Goal: Information Seeking & Learning: Check status

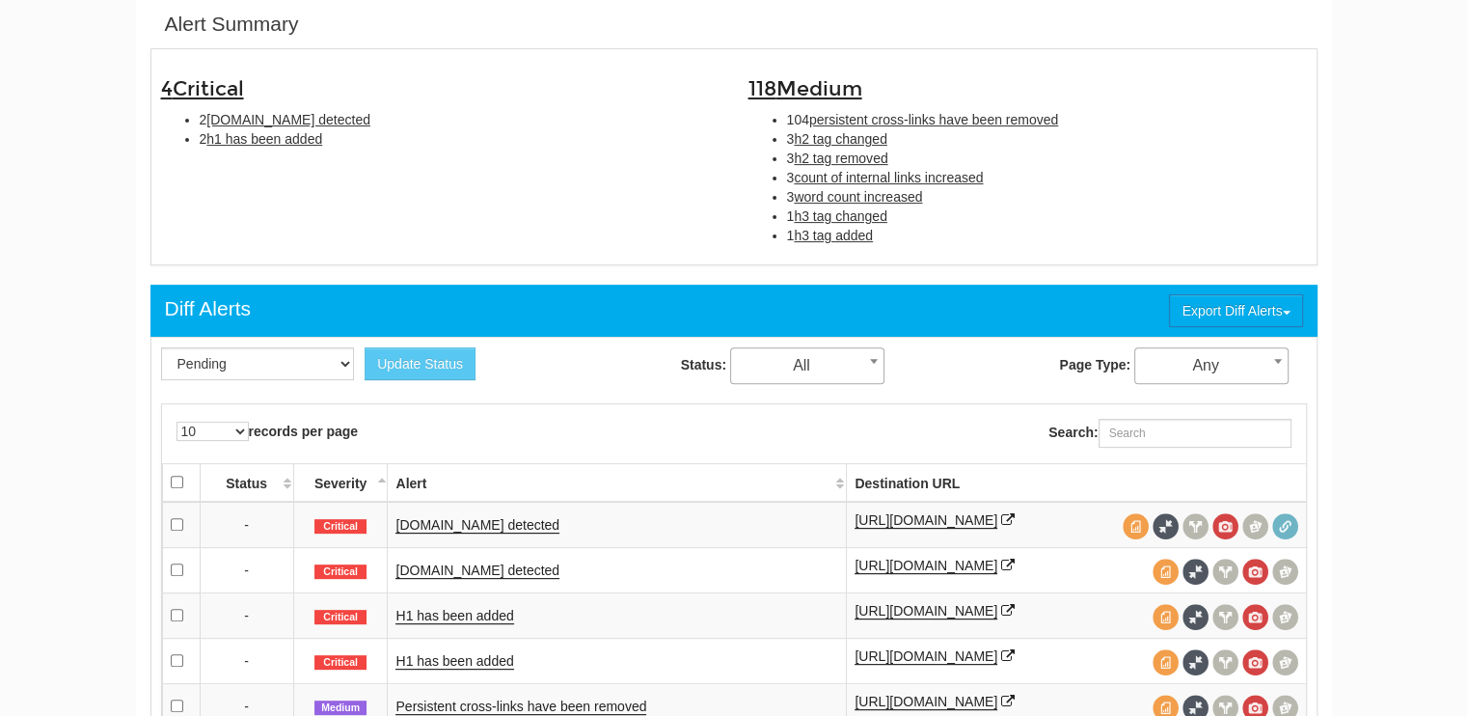
scroll to position [77, 0]
click at [475, 520] on link "[DOMAIN_NAME] detected" at bounding box center [478, 525] width 164 height 16
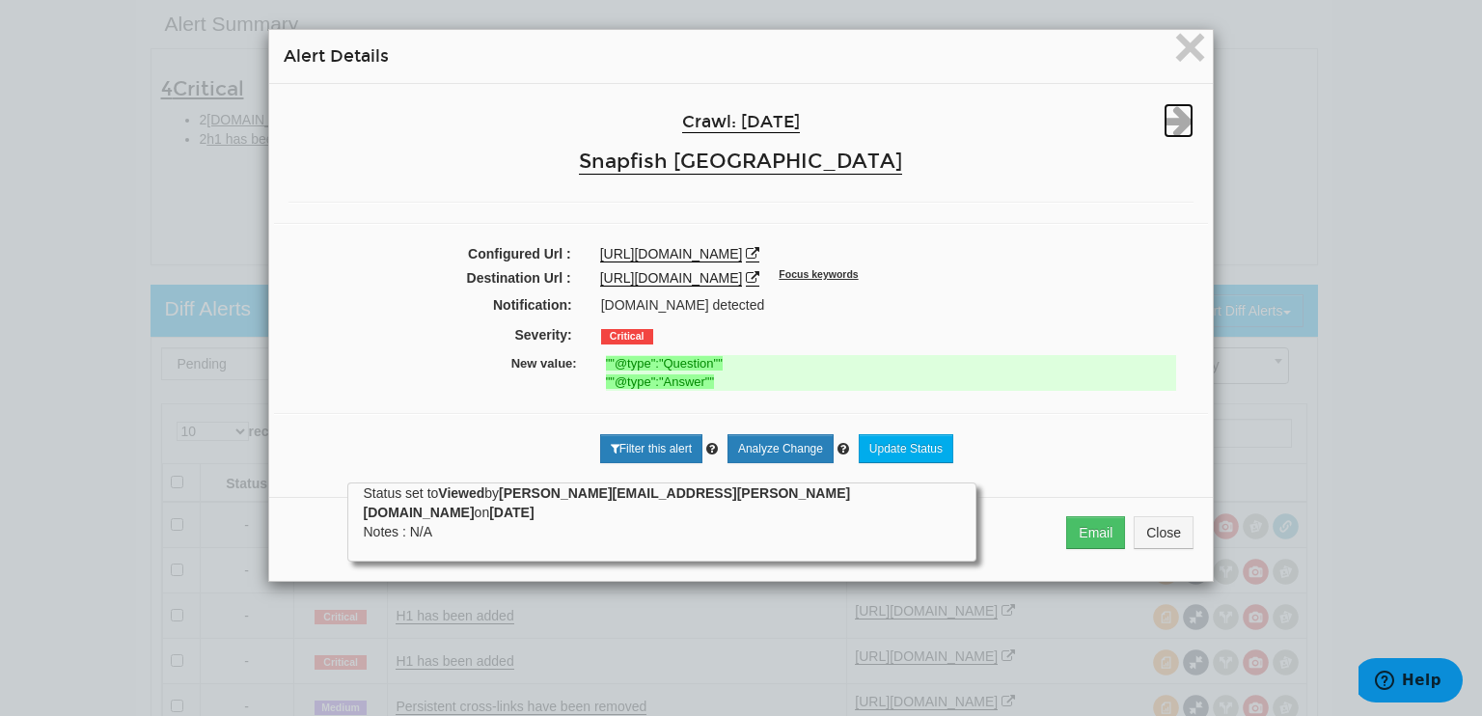
click at [1171, 120] on icon at bounding box center [1178, 120] width 30 height 35
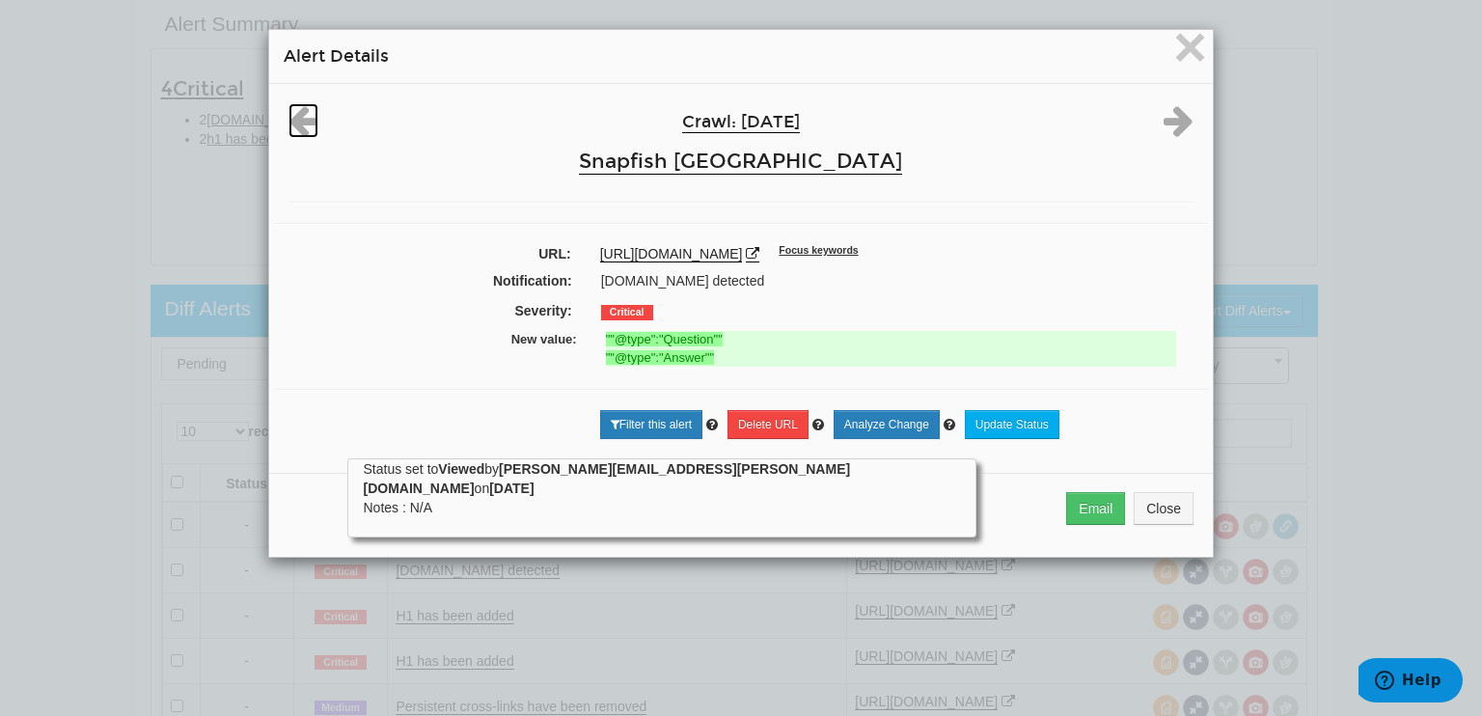
click at [288, 119] on icon at bounding box center [303, 120] width 30 height 35
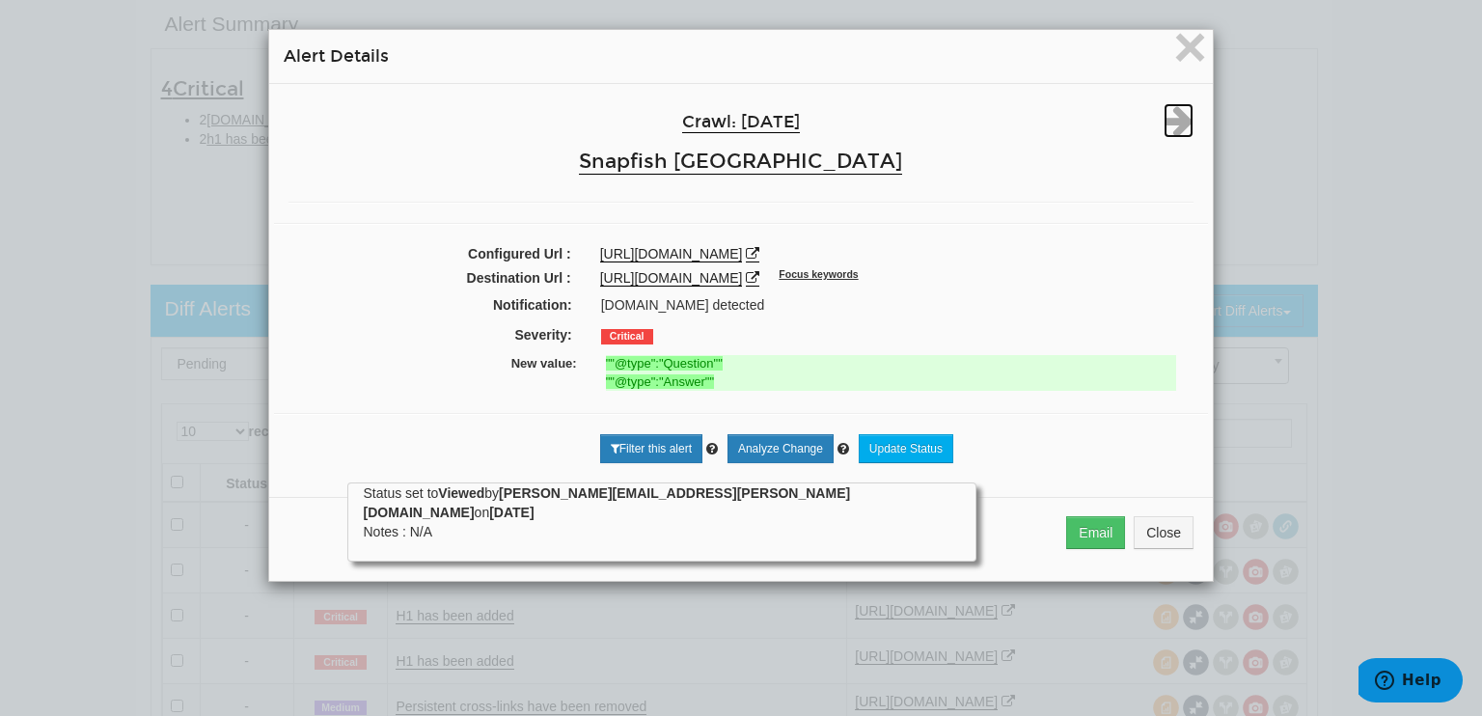
click at [1169, 120] on icon at bounding box center [1178, 120] width 30 height 35
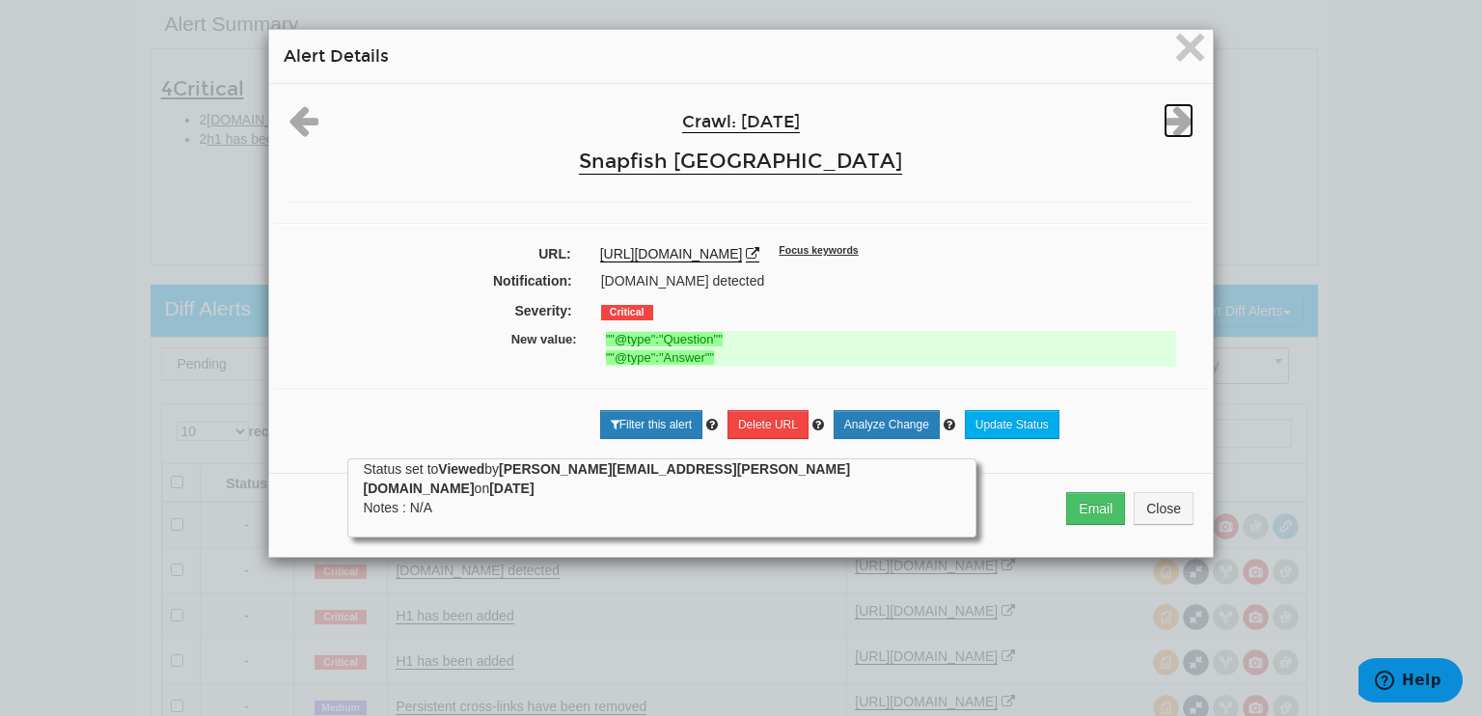
click at [1169, 120] on icon at bounding box center [1178, 120] width 30 height 35
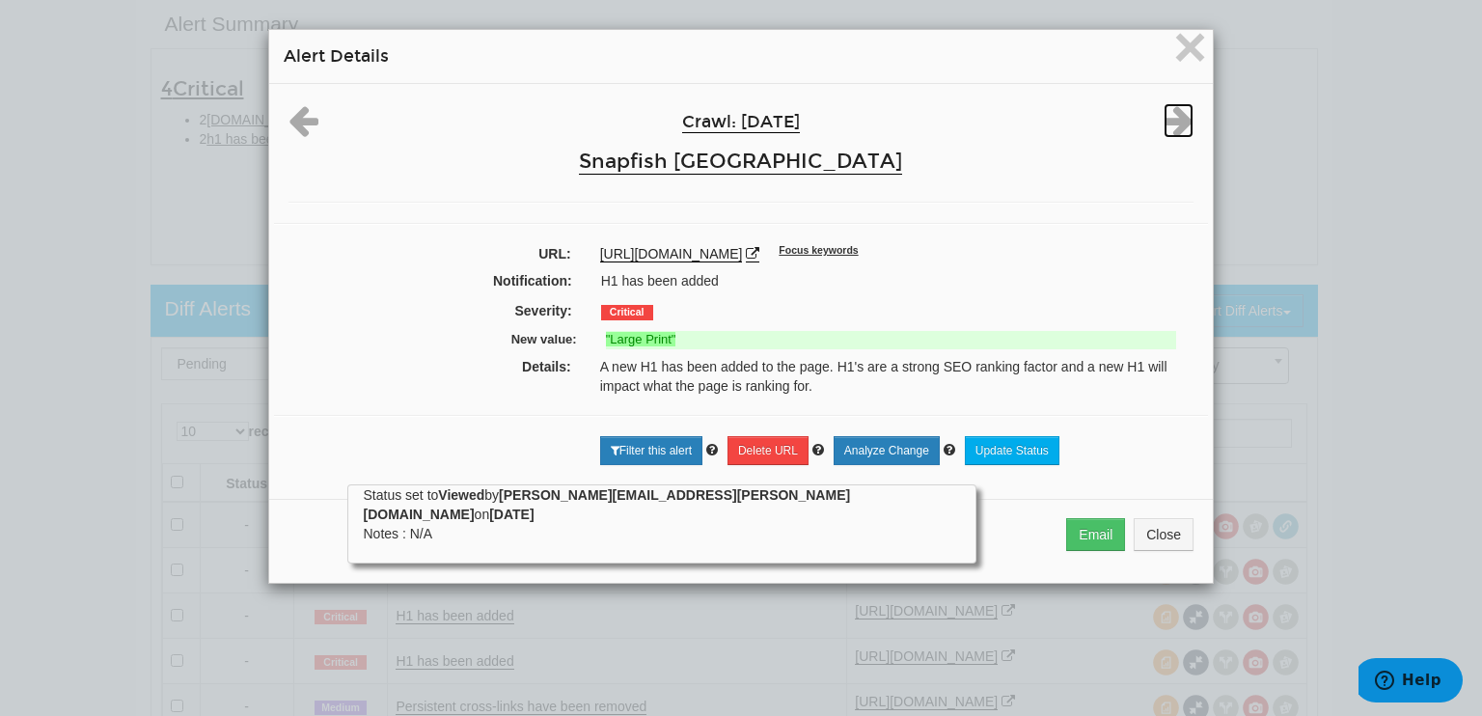
click at [1170, 124] on icon at bounding box center [1178, 120] width 30 height 35
click at [759, 250] on icon at bounding box center [753, 254] width 14 height 14
click at [1185, 56] on span "×" at bounding box center [1190, 46] width 34 height 65
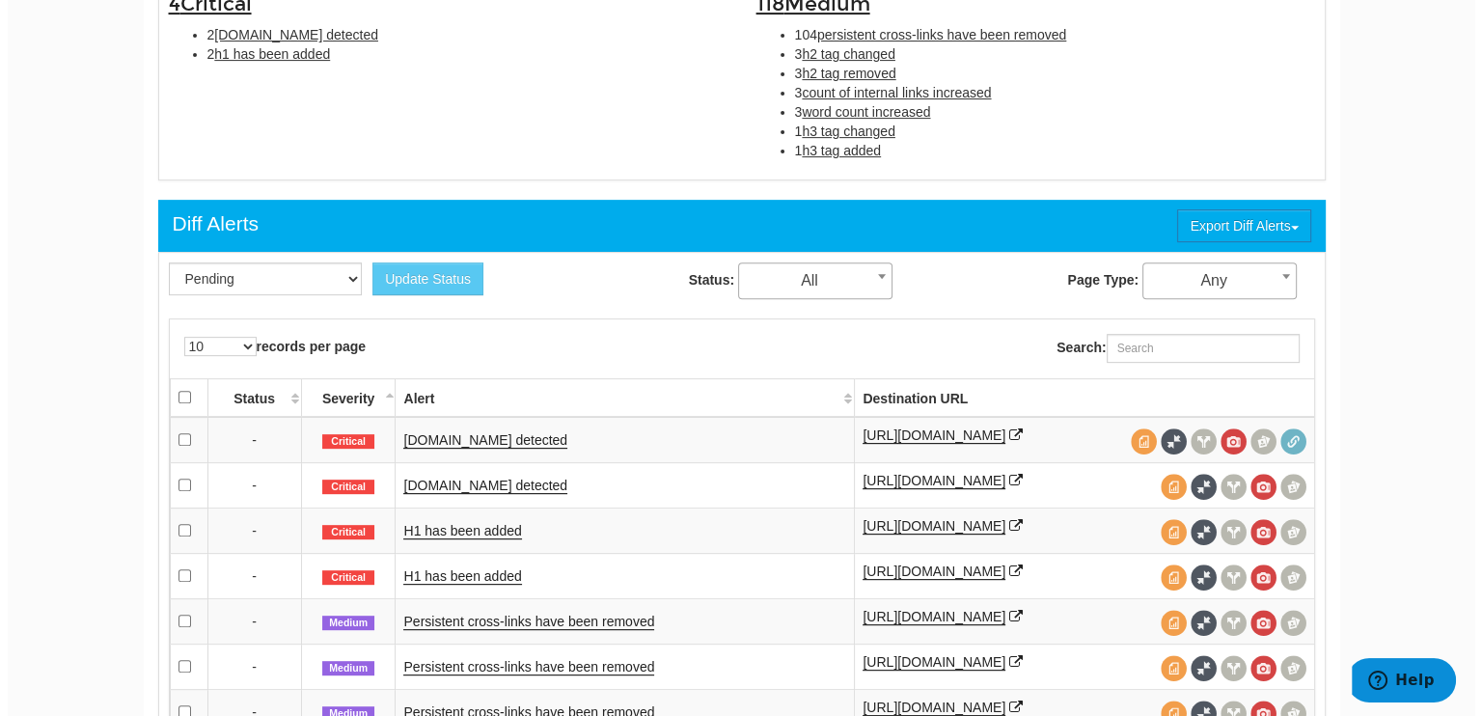
scroll to position [818, 0]
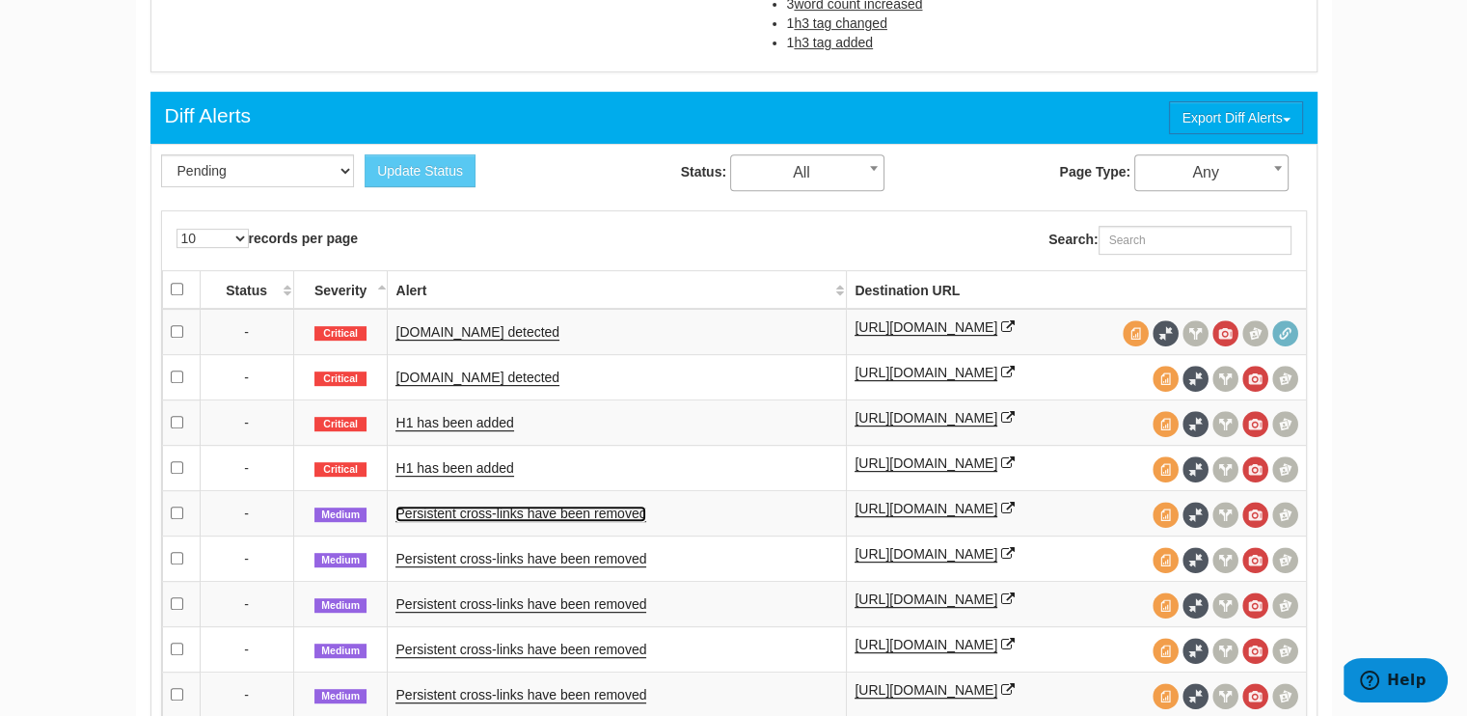
click at [597, 519] on link "Persistent cross-links have been removed" at bounding box center [521, 514] width 251 height 16
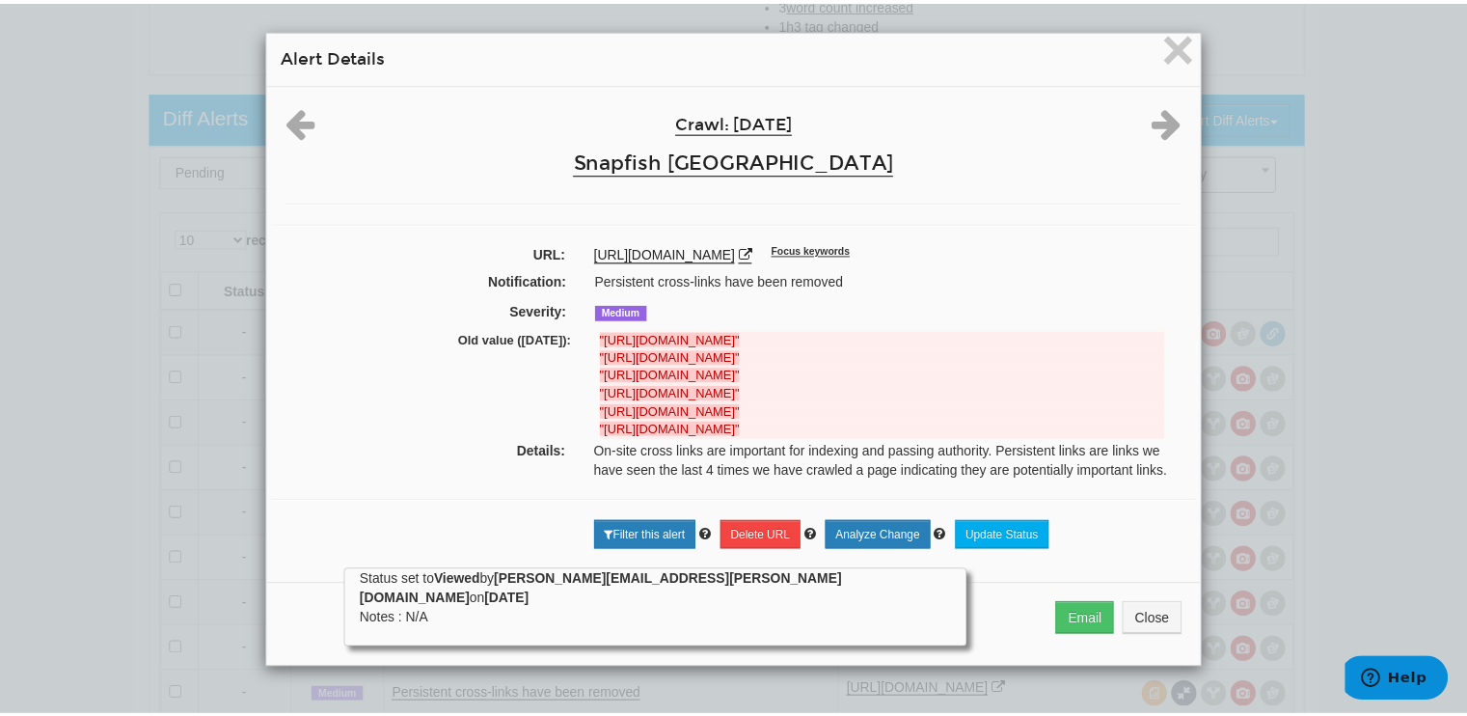
scroll to position [0, 0]
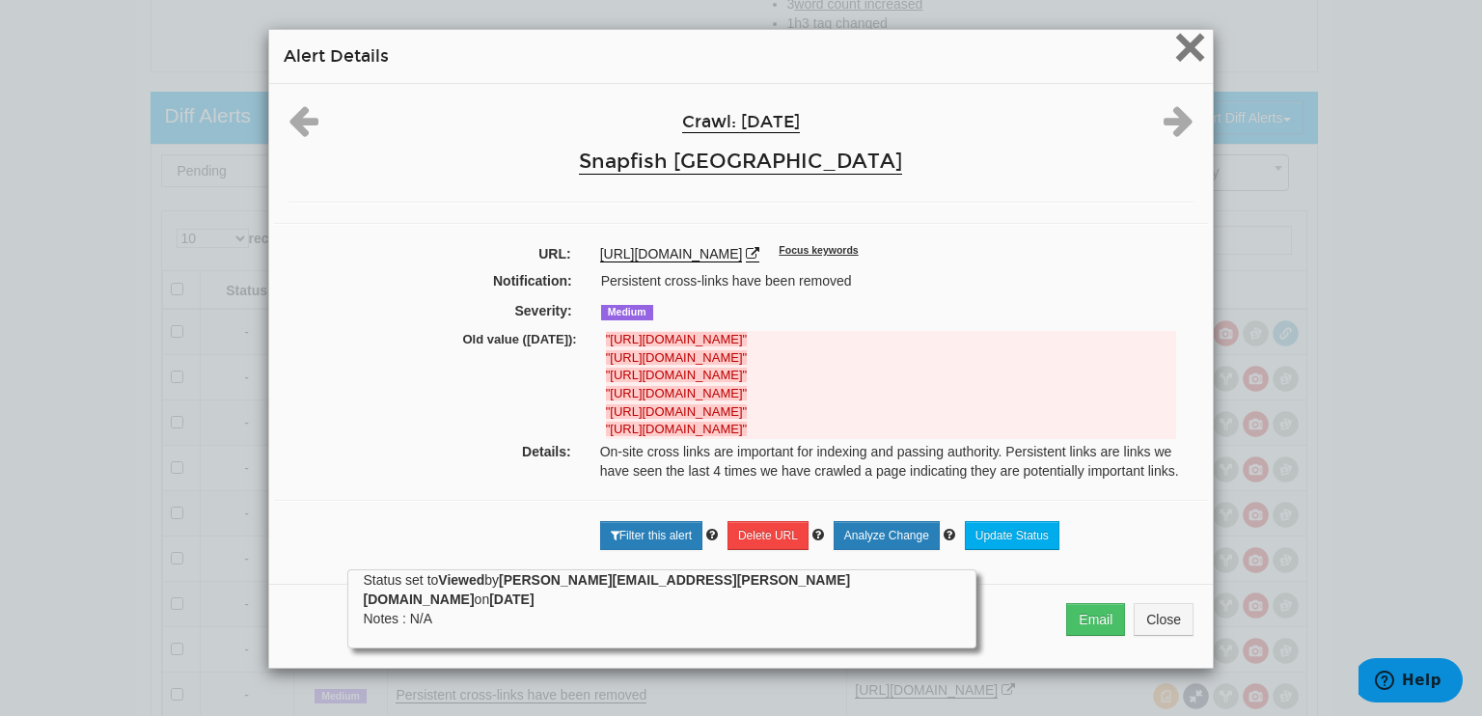
click at [1179, 44] on span "×" at bounding box center [1190, 46] width 34 height 65
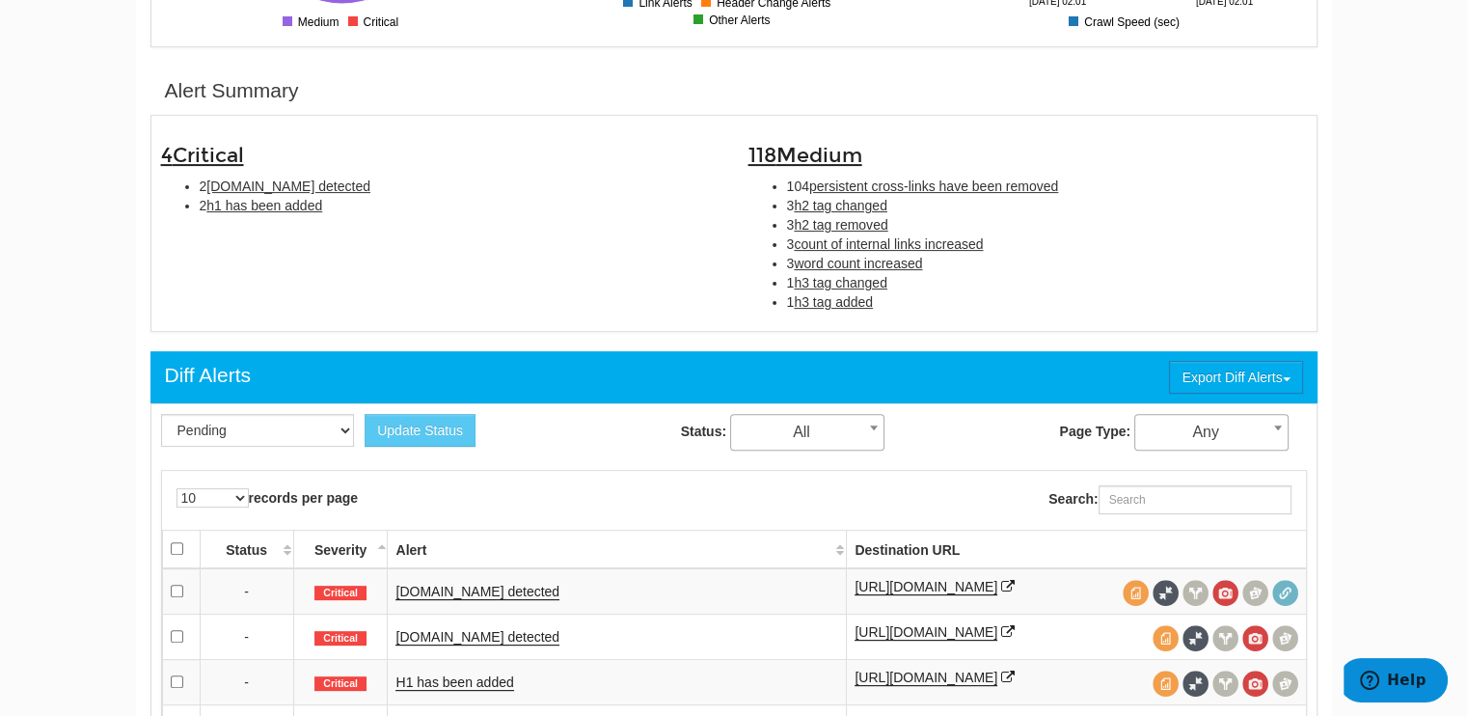
scroll to position [529, 0]
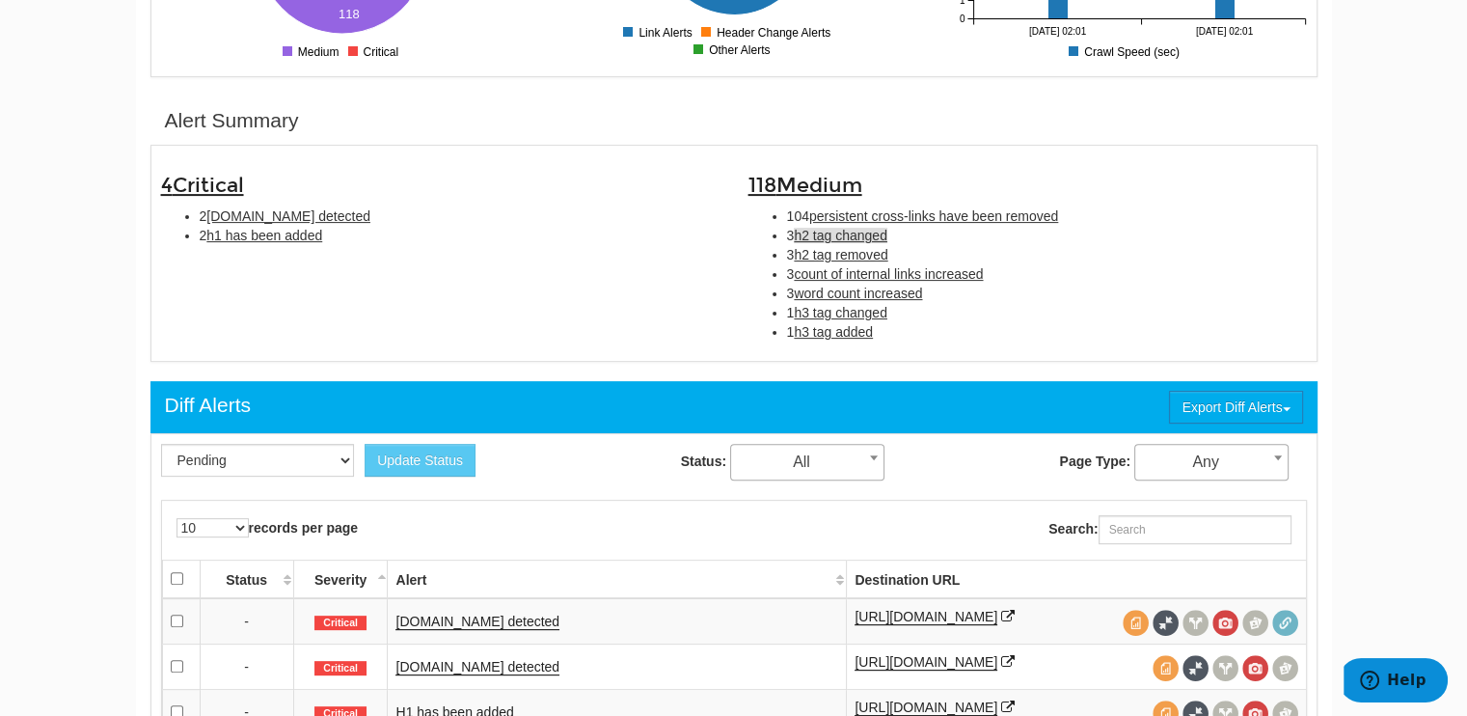
click at [853, 235] on span "h2 tag changed" at bounding box center [841, 235] width 94 height 15
type input "h2 tag changed"
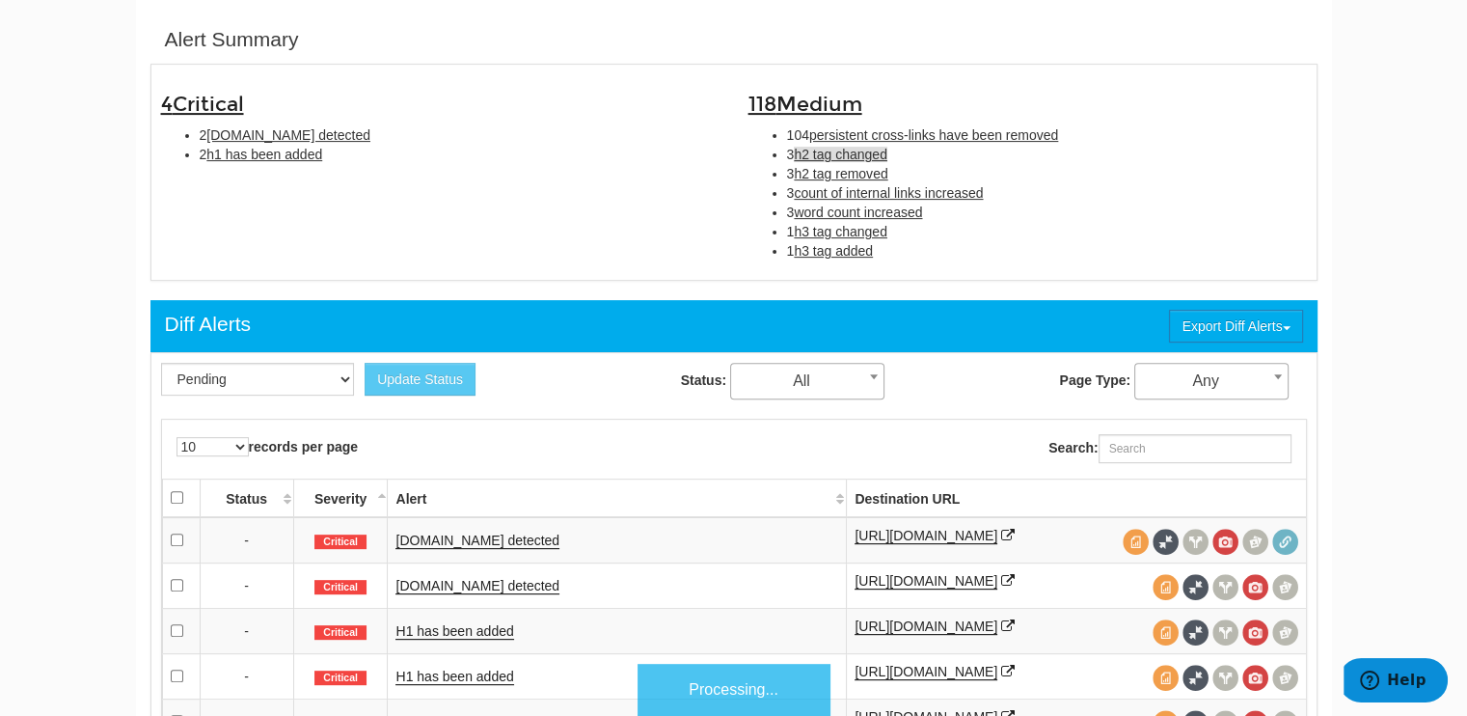
scroll to position [625, 0]
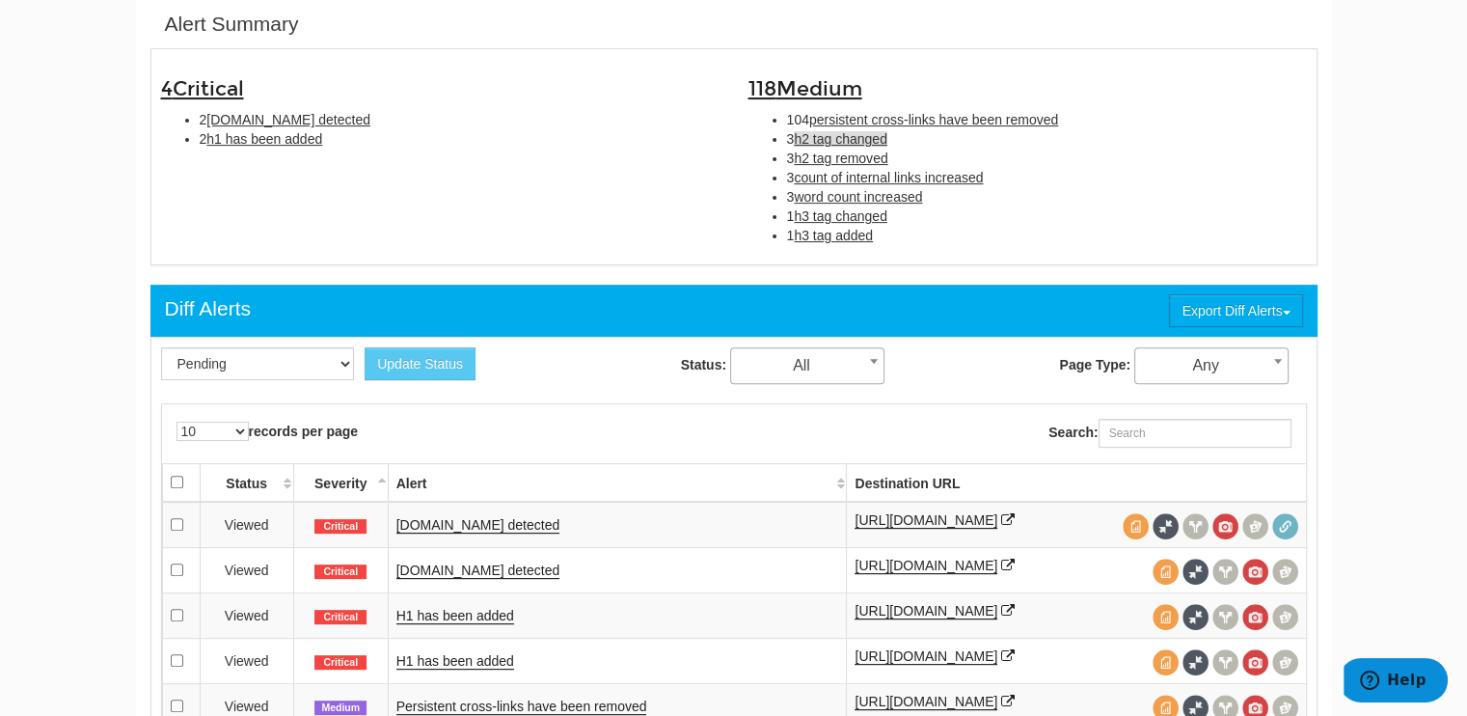
click at [844, 142] on span "h2 tag changed" at bounding box center [841, 138] width 94 height 15
click at [846, 139] on span "h2 tag changed" at bounding box center [841, 138] width 94 height 15
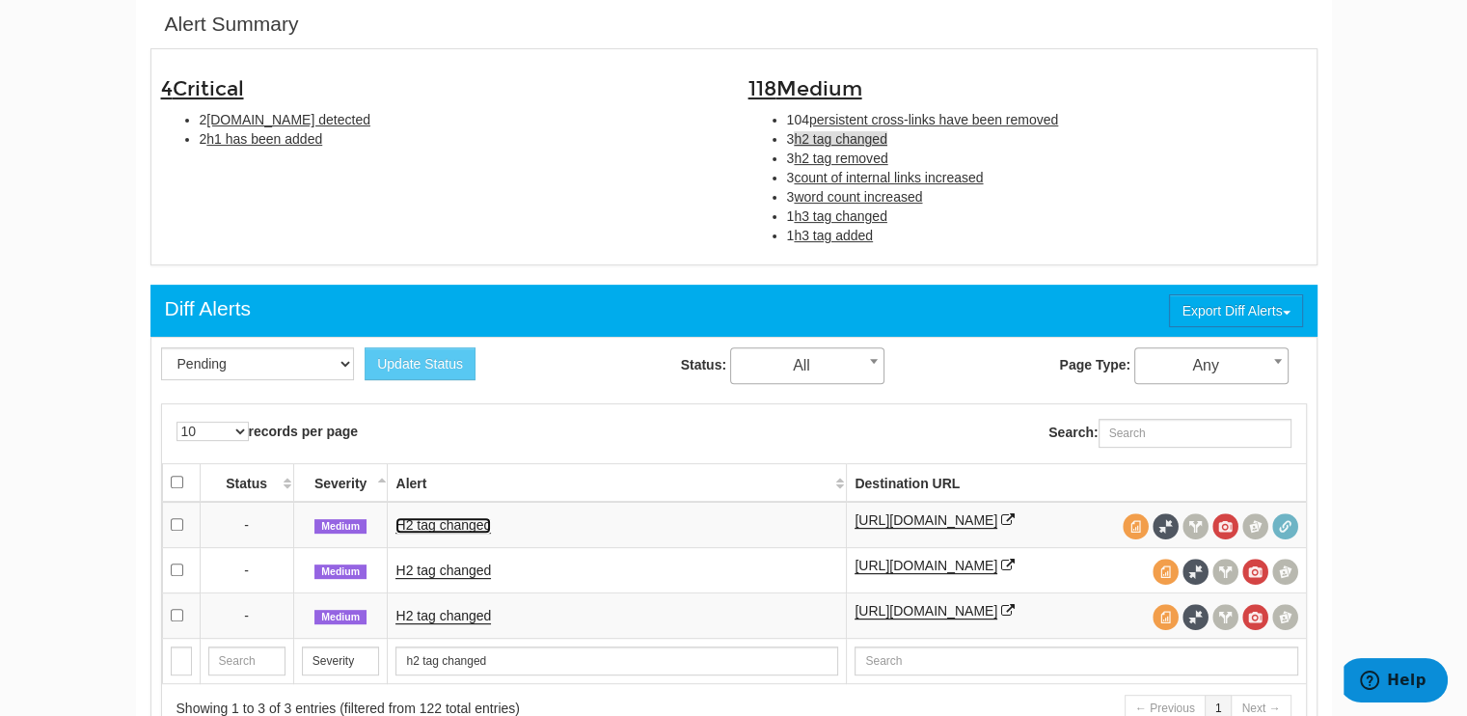
click at [452, 526] on link "H2 tag changed" at bounding box center [444, 525] width 96 height 16
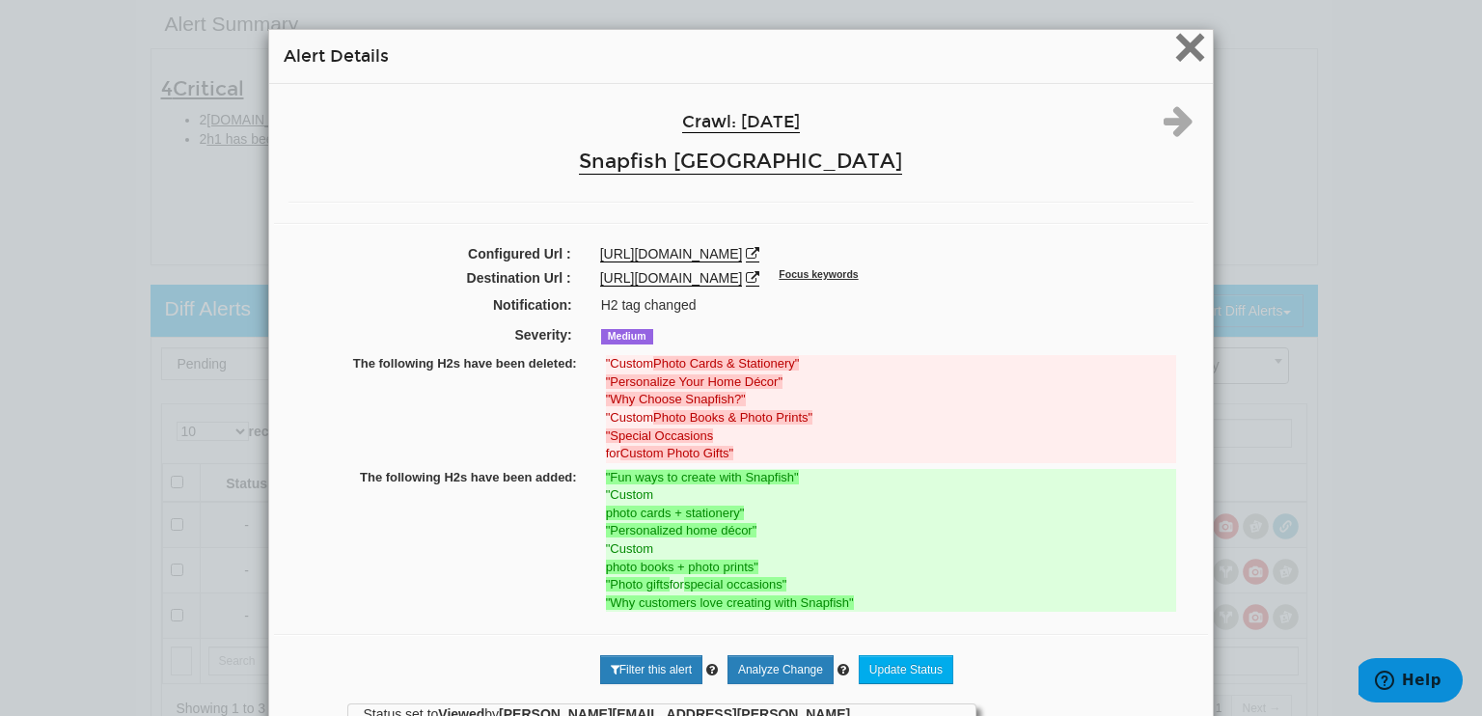
click at [1182, 41] on span "×" at bounding box center [1190, 46] width 34 height 65
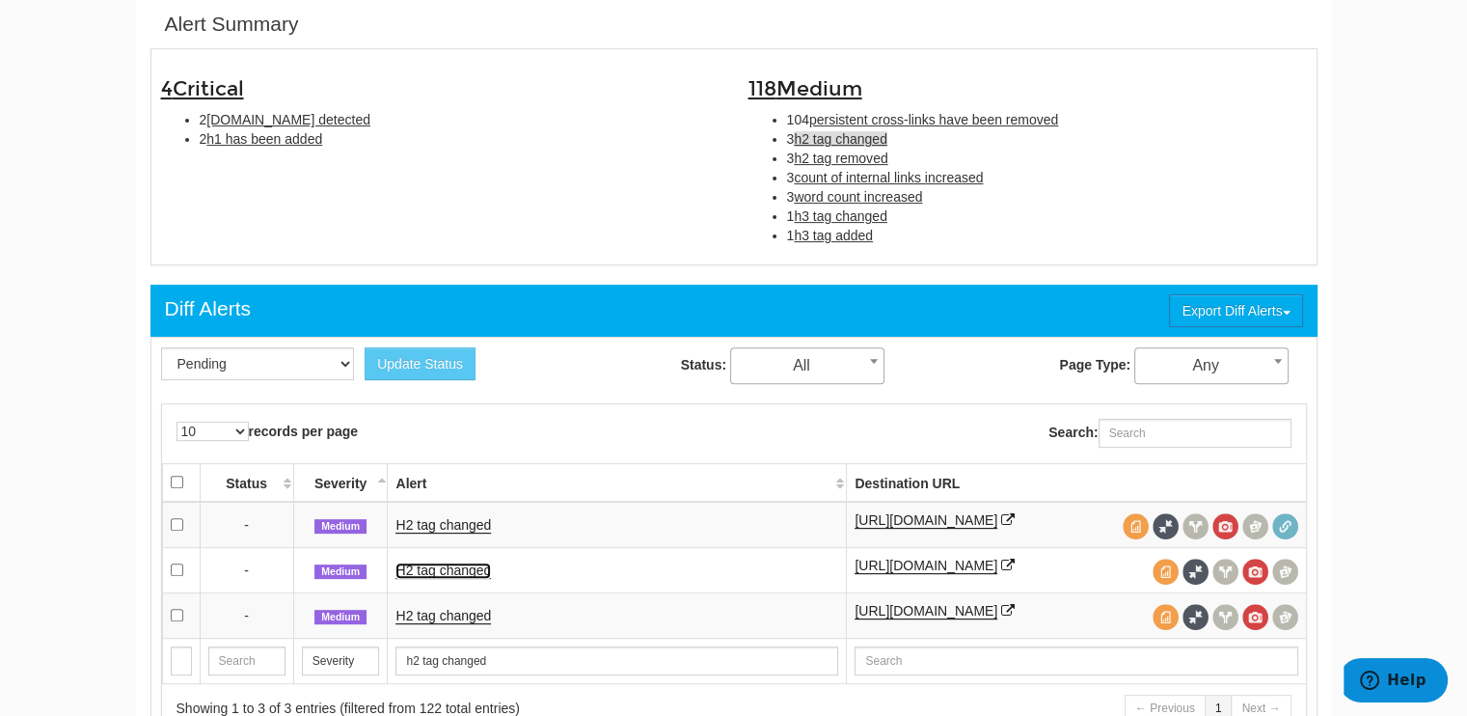
click at [471, 566] on link "H2 tag changed" at bounding box center [444, 570] width 96 height 16
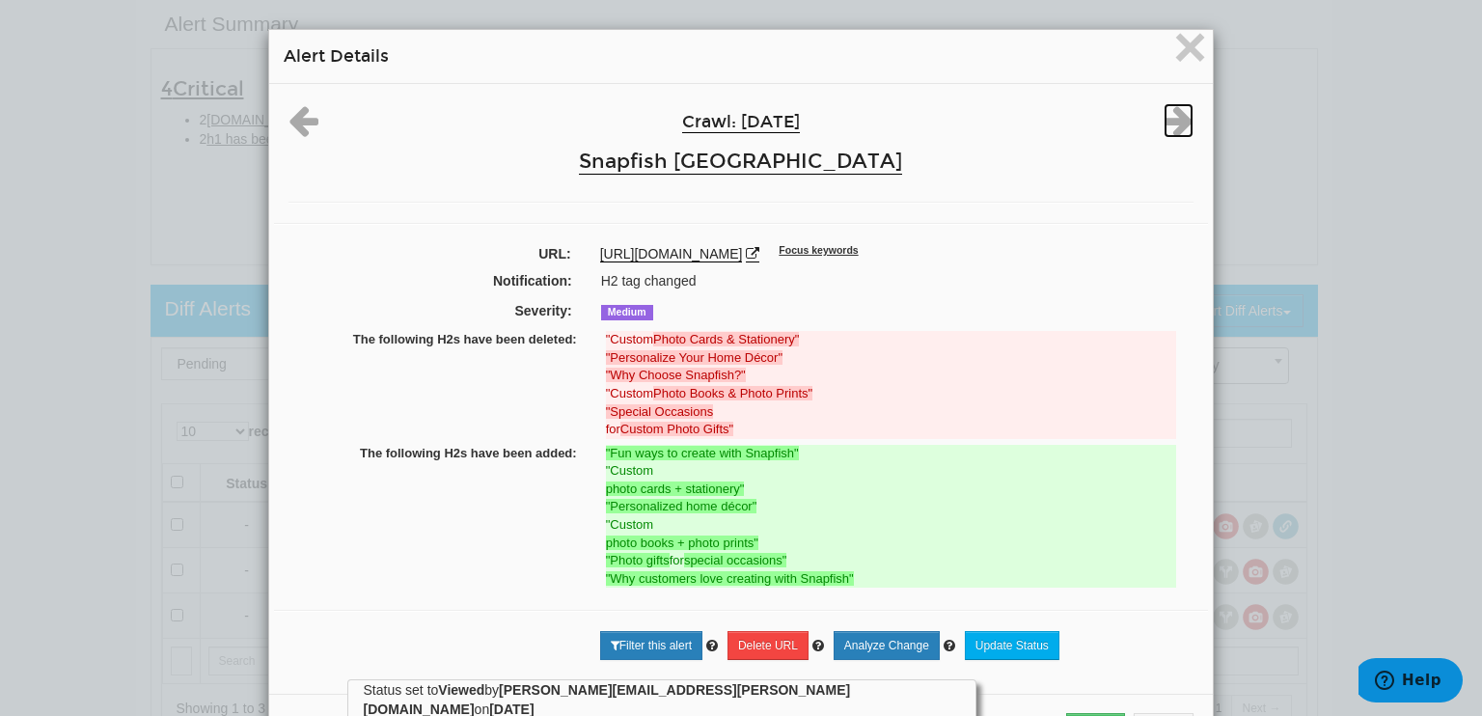
click at [1165, 131] on icon at bounding box center [1178, 120] width 30 height 35
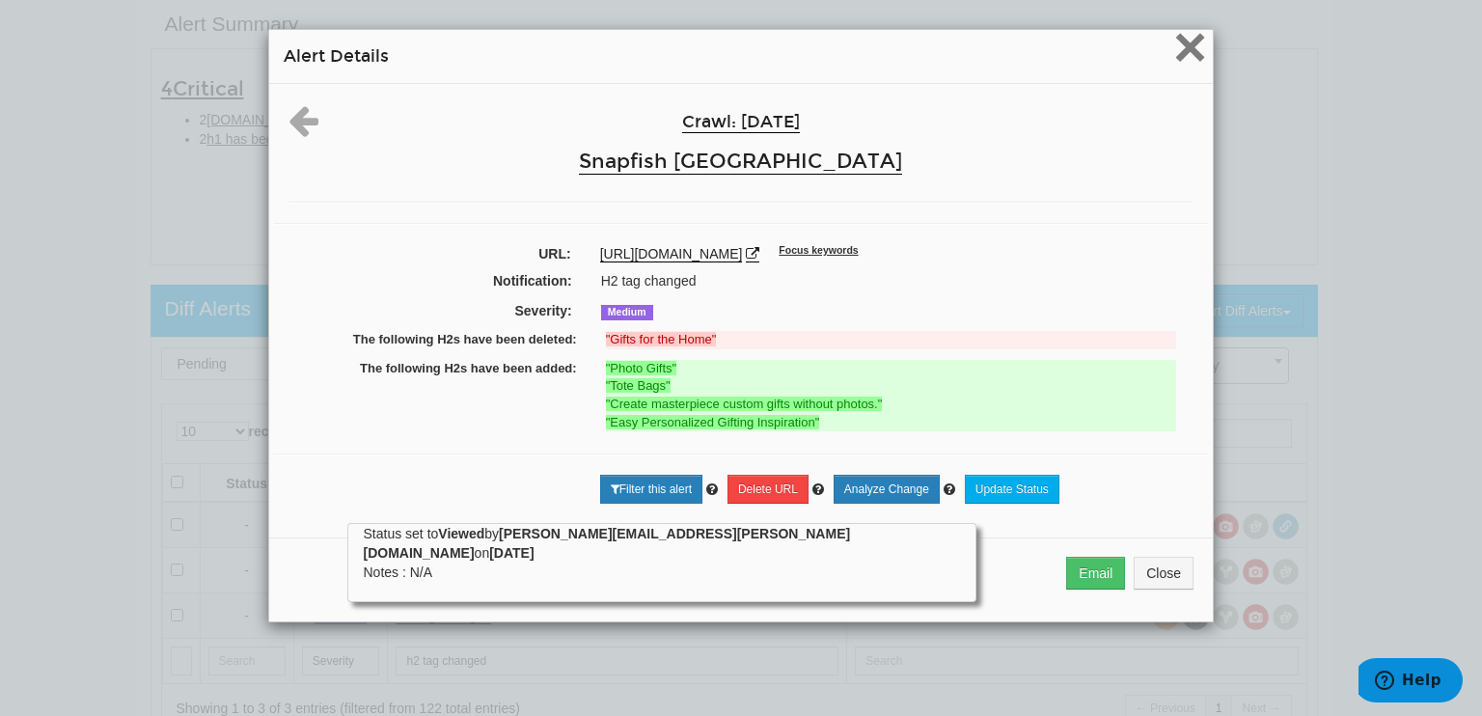
click at [1189, 47] on span "×" at bounding box center [1190, 46] width 34 height 65
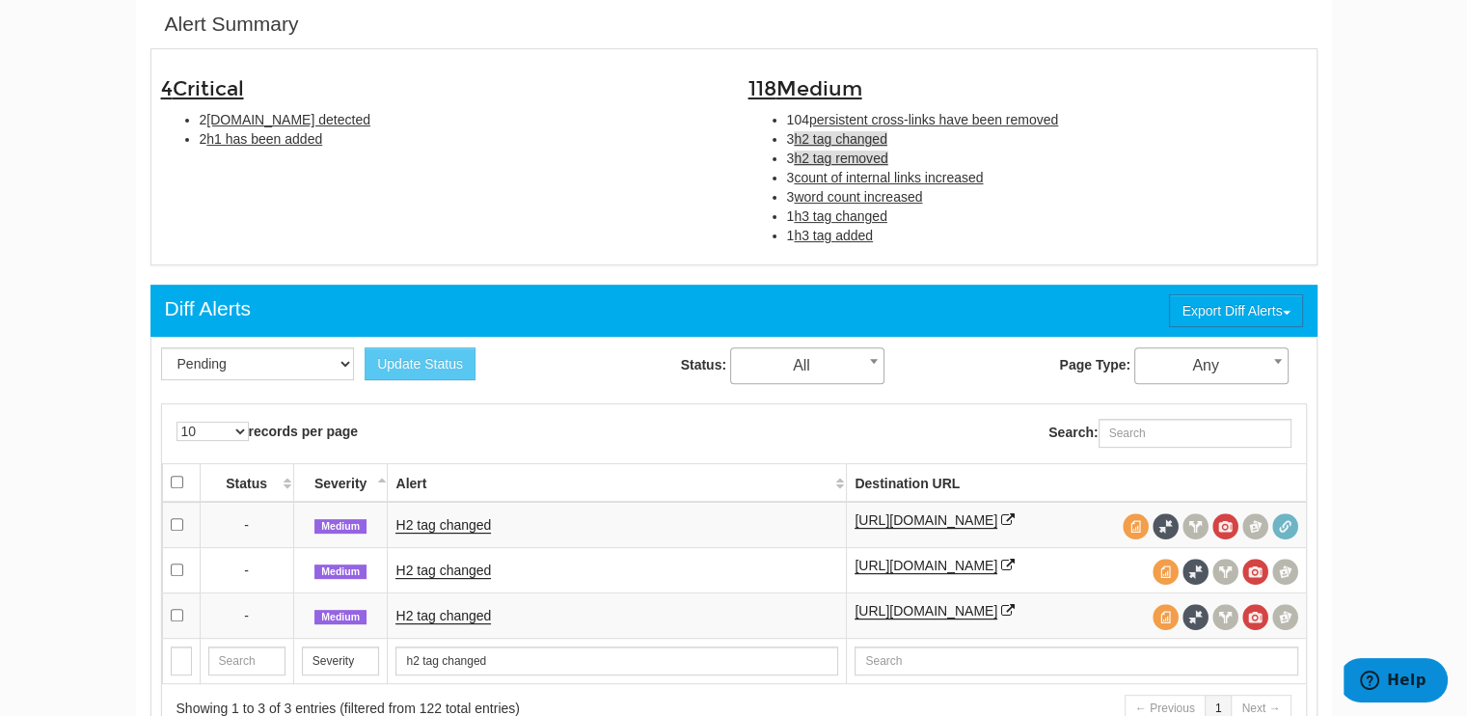
click at [836, 152] on span "h2 tag removed" at bounding box center [841, 157] width 94 height 15
type input "h2 tag removed"
click at [465, 522] on link "H2 tag removed" at bounding box center [444, 525] width 96 height 16
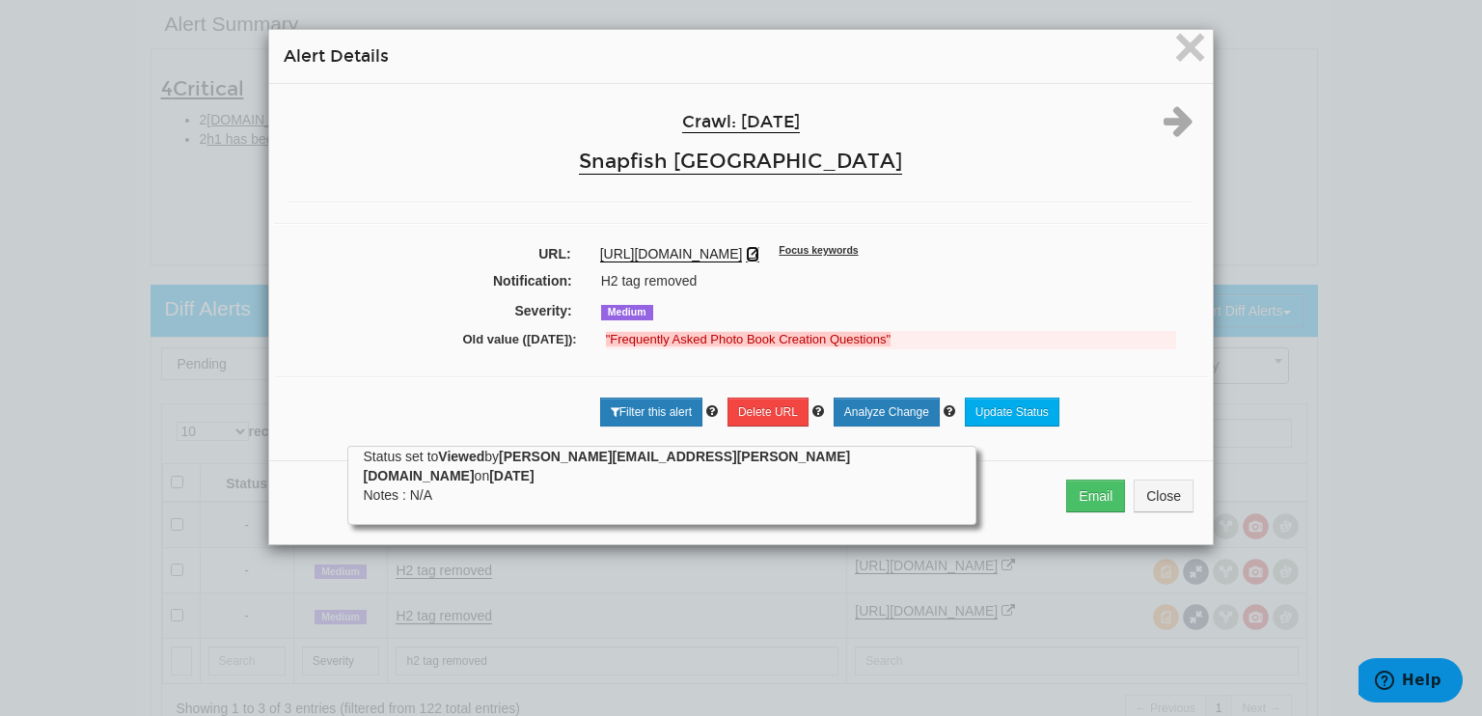
click at [759, 250] on icon at bounding box center [753, 254] width 14 height 14
click at [1165, 120] on icon at bounding box center [1178, 120] width 30 height 35
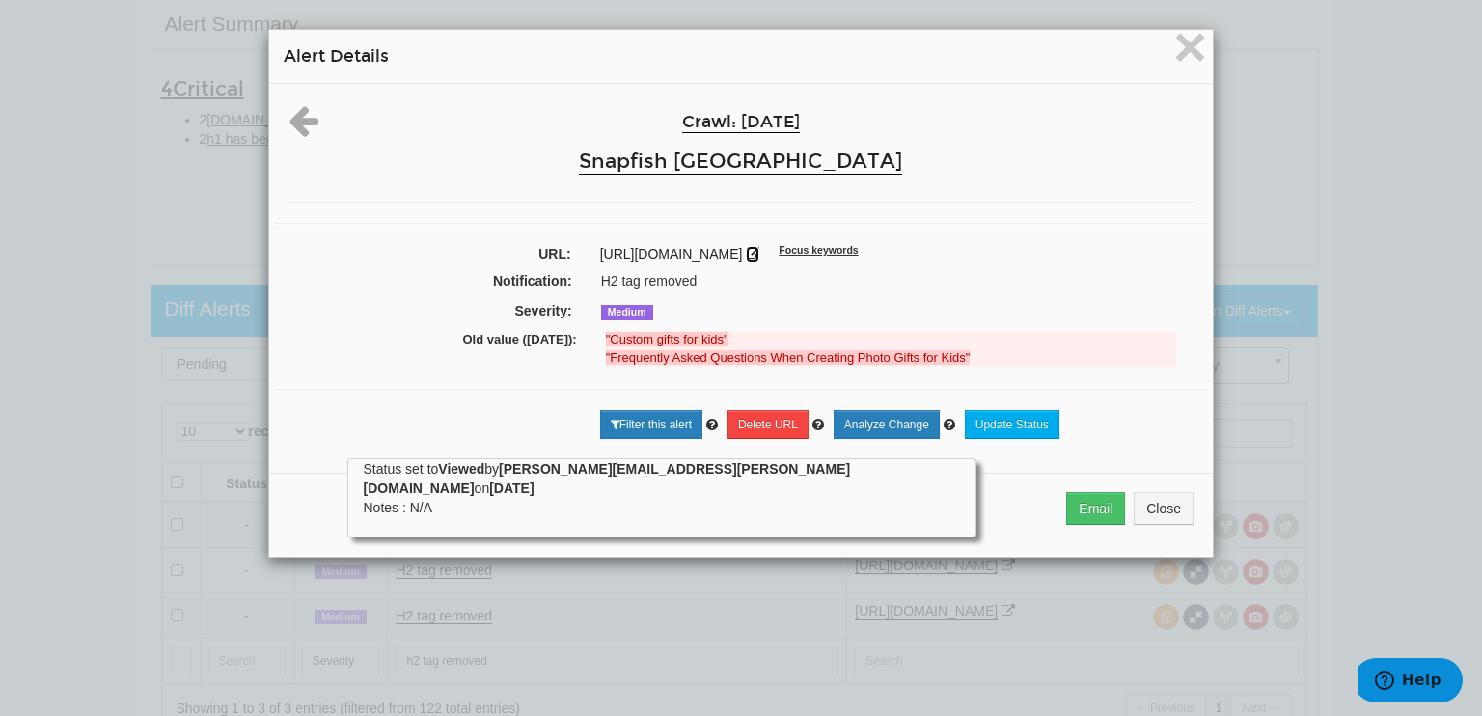
click at [759, 248] on icon at bounding box center [753, 254] width 14 height 14
click at [1189, 41] on span "×" at bounding box center [1190, 46] width 34 height 65
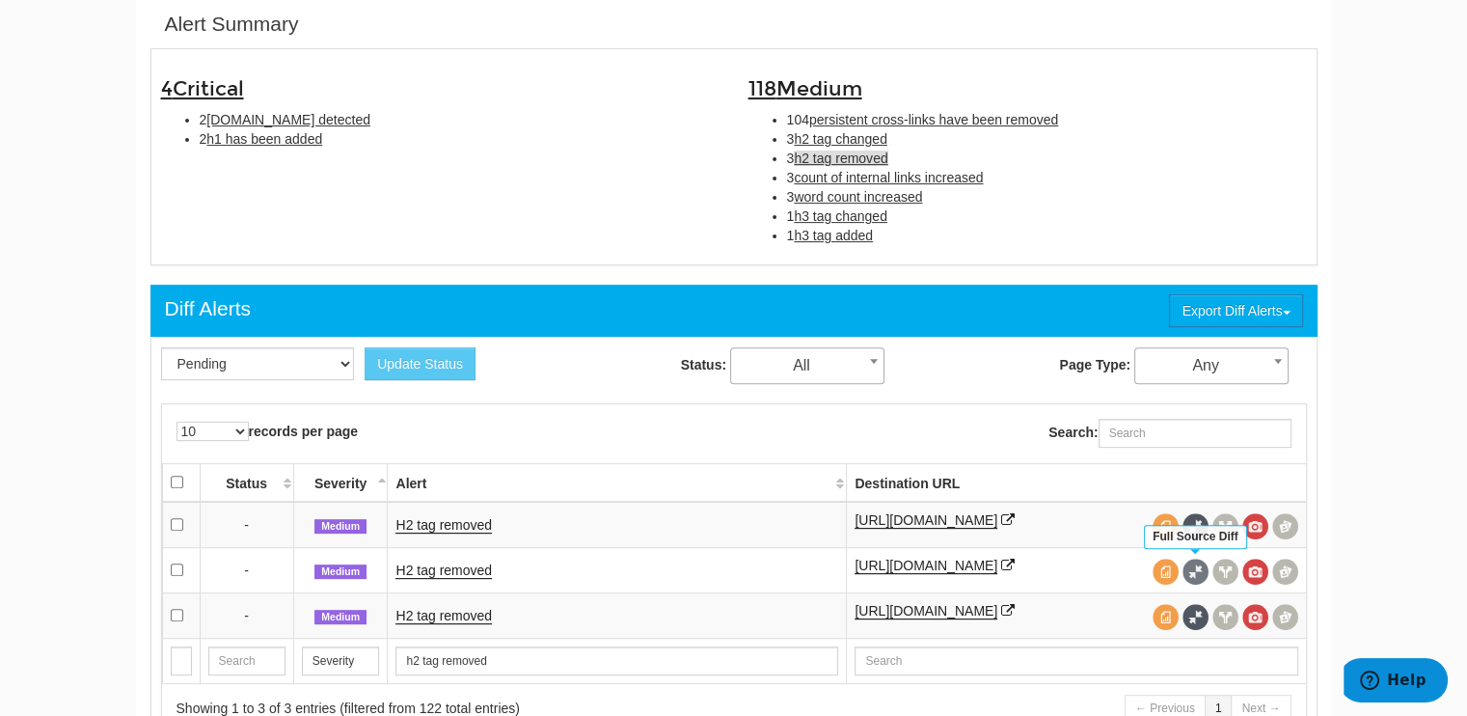
click at [1196, 564] on span at bounding box center [1196, 572] width 26 height 26
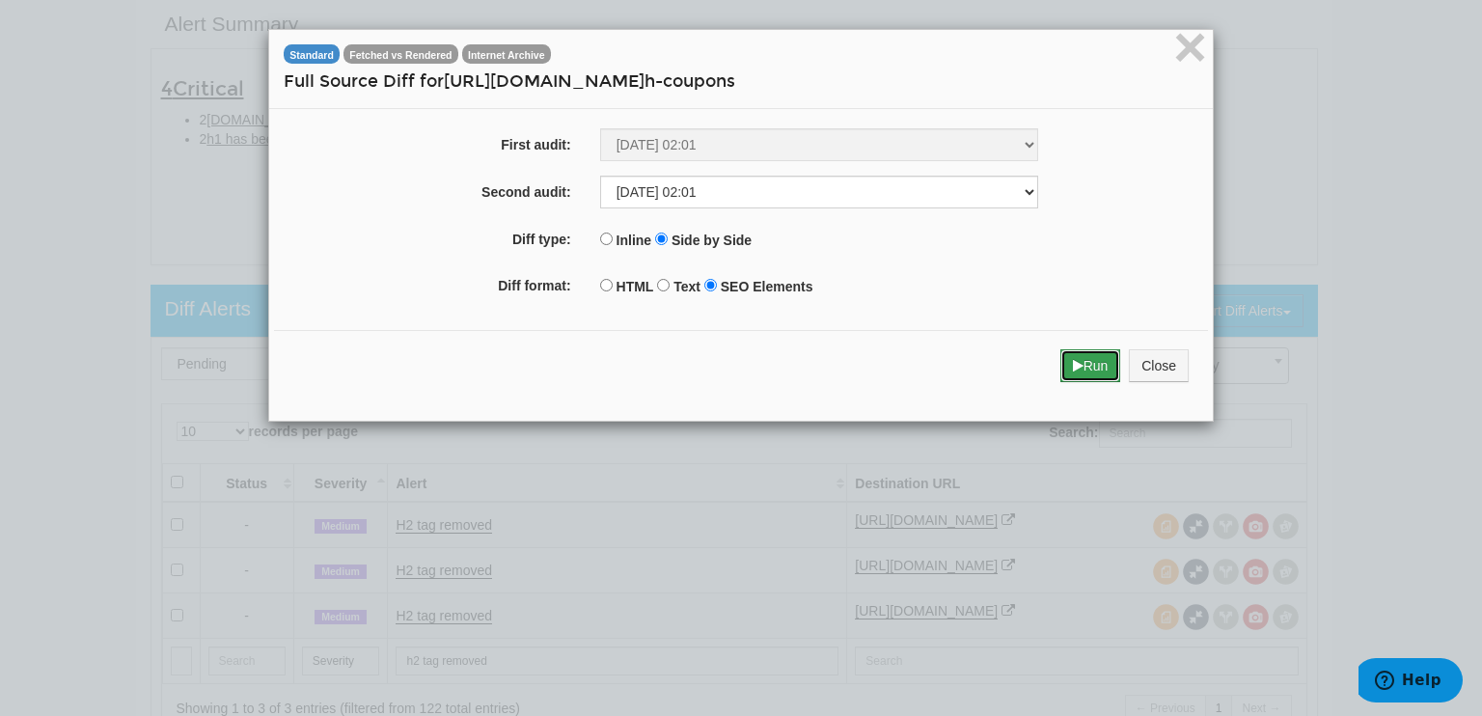
click at [1076, 363] on button "Run" at bounding box center [1090, 365] width 61 height 33
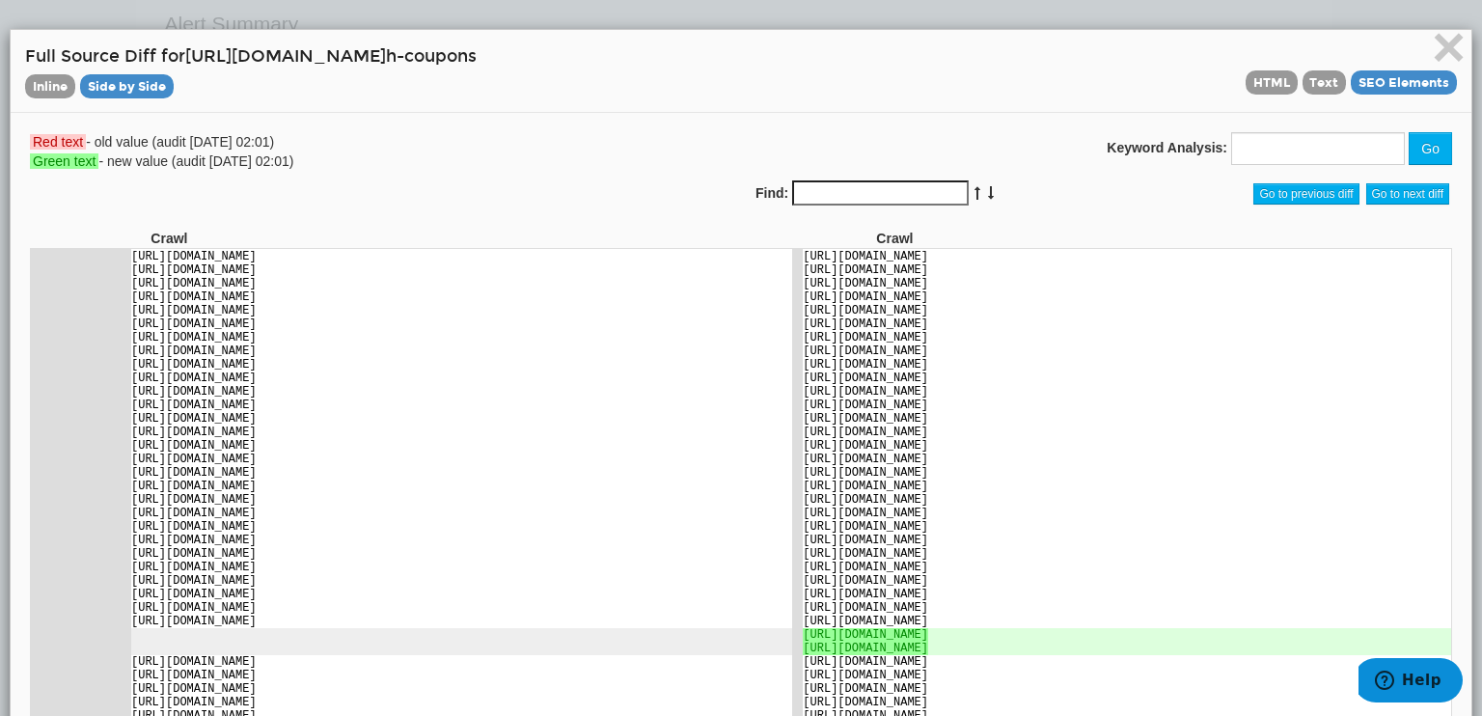
scroll to position [7235, 0]
